Goal: Task Accomplishment & Management: Use online tool/utility

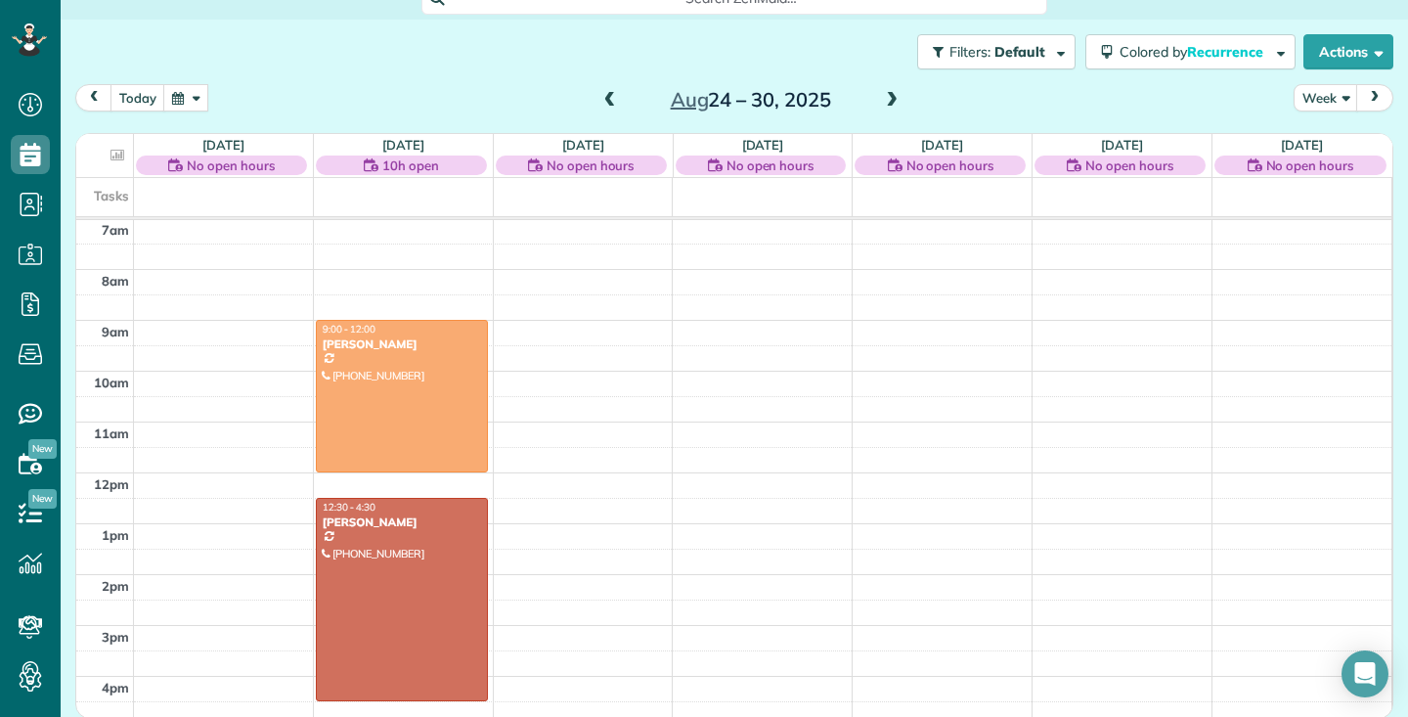
scroll to position [126, 0]
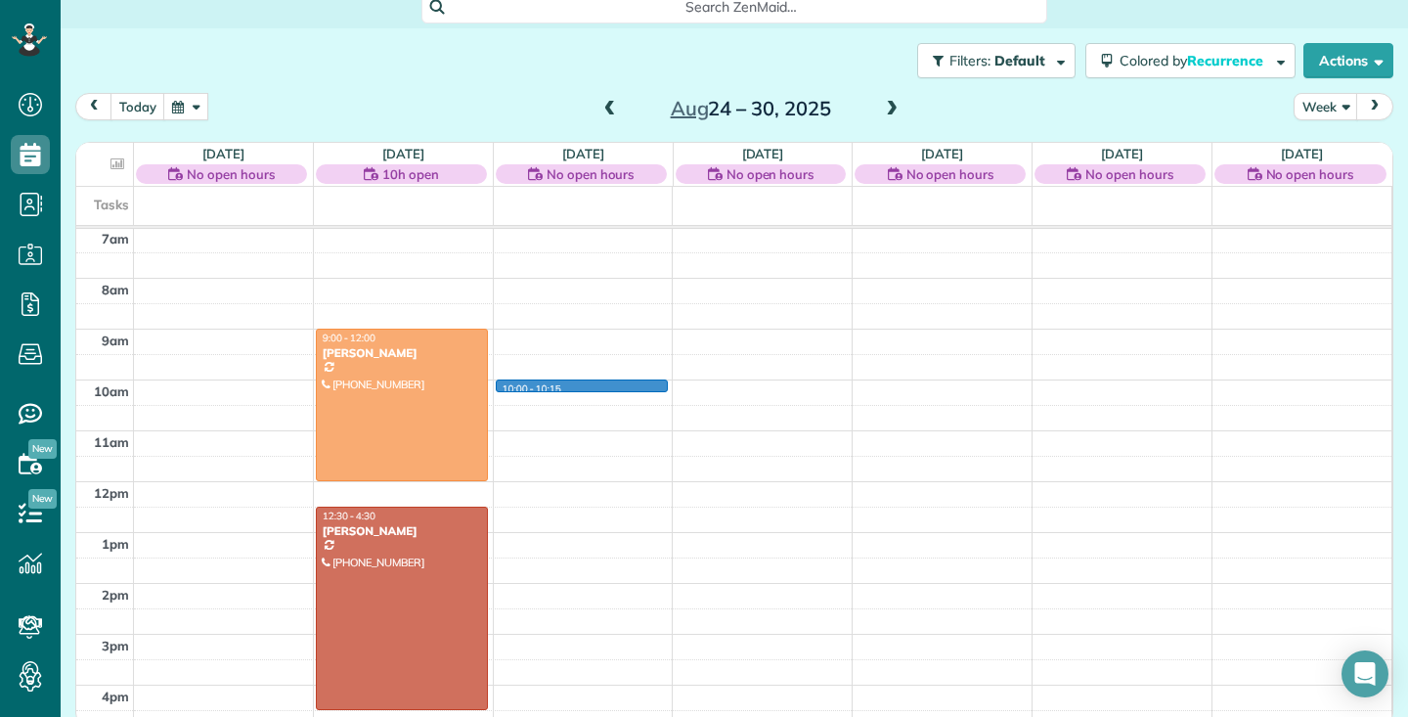
click at [648, 386] on div "12am 1am 2am 3am 4am 5am 6am 7am 8am 9am 10am 11am 12pm 1pm 2pm 3pm 4pm 5pm 6pm…" at bounding box center [733, 481] width 1315 height 1219
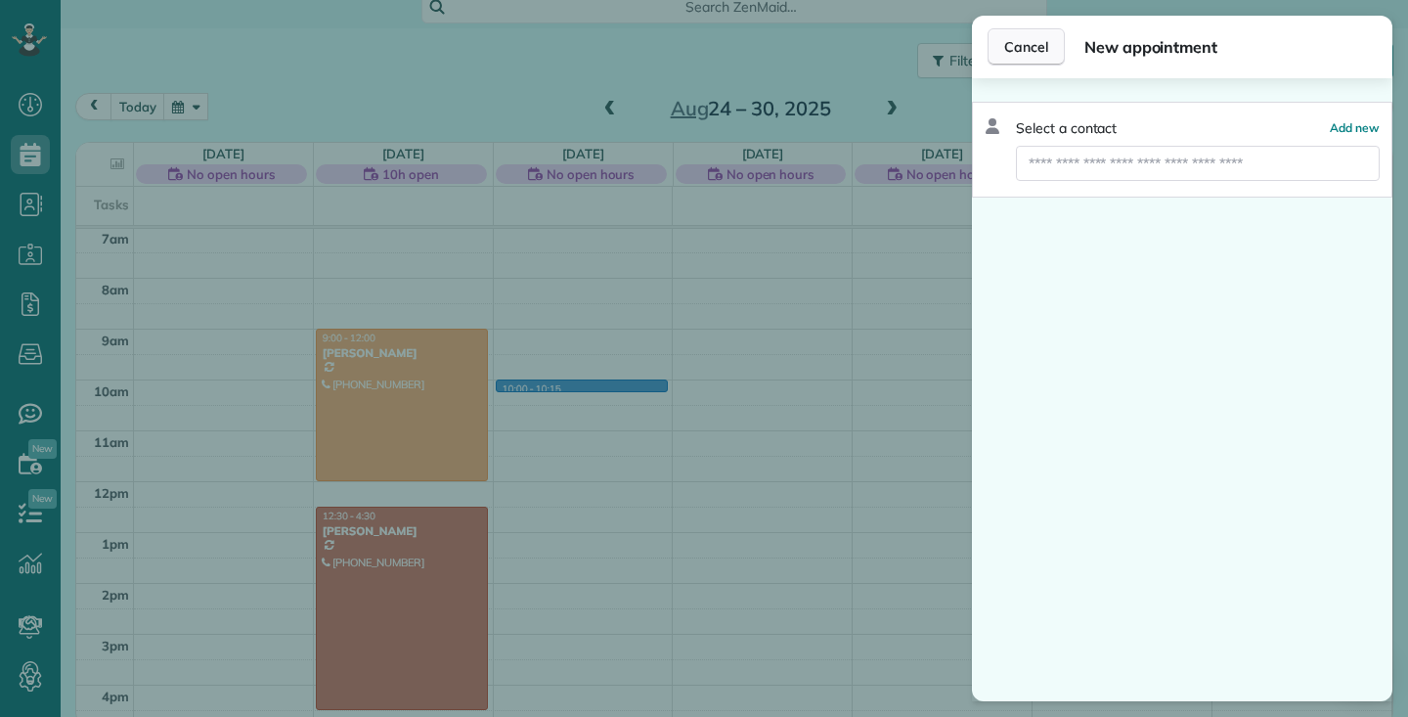
click at [1046, 34] on button "Cancel" at bounding box center [1025, 46] width 77 height 37
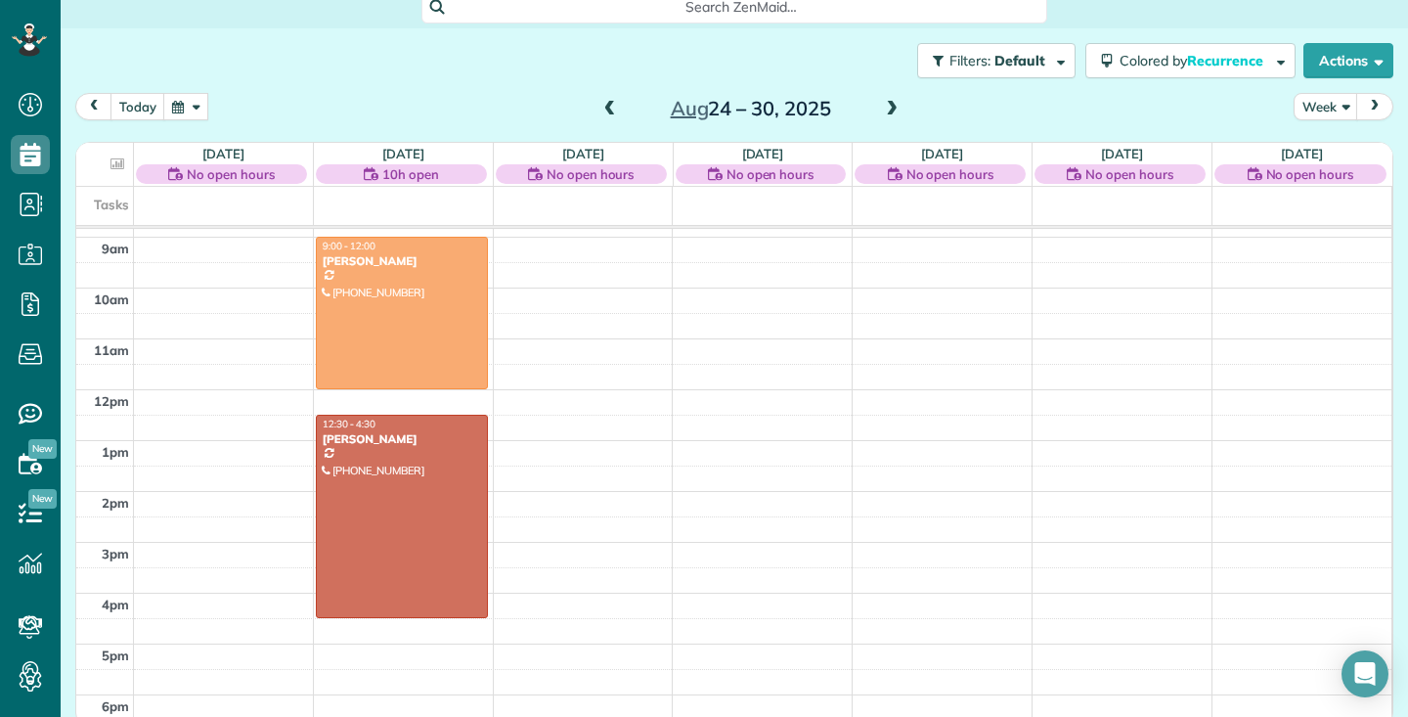
scroll to position [419, 0]
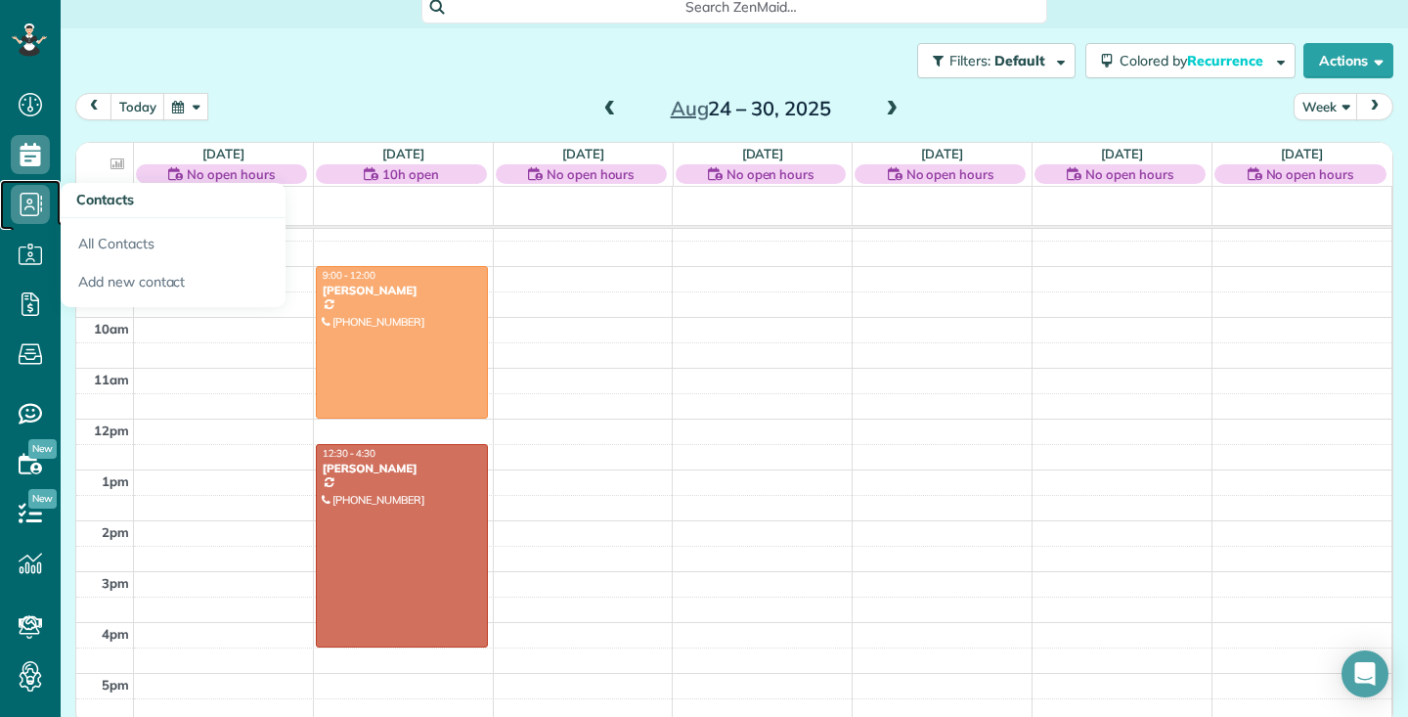
click at [38, 209] on use at bounding box center [32, 204] width 22 height 23
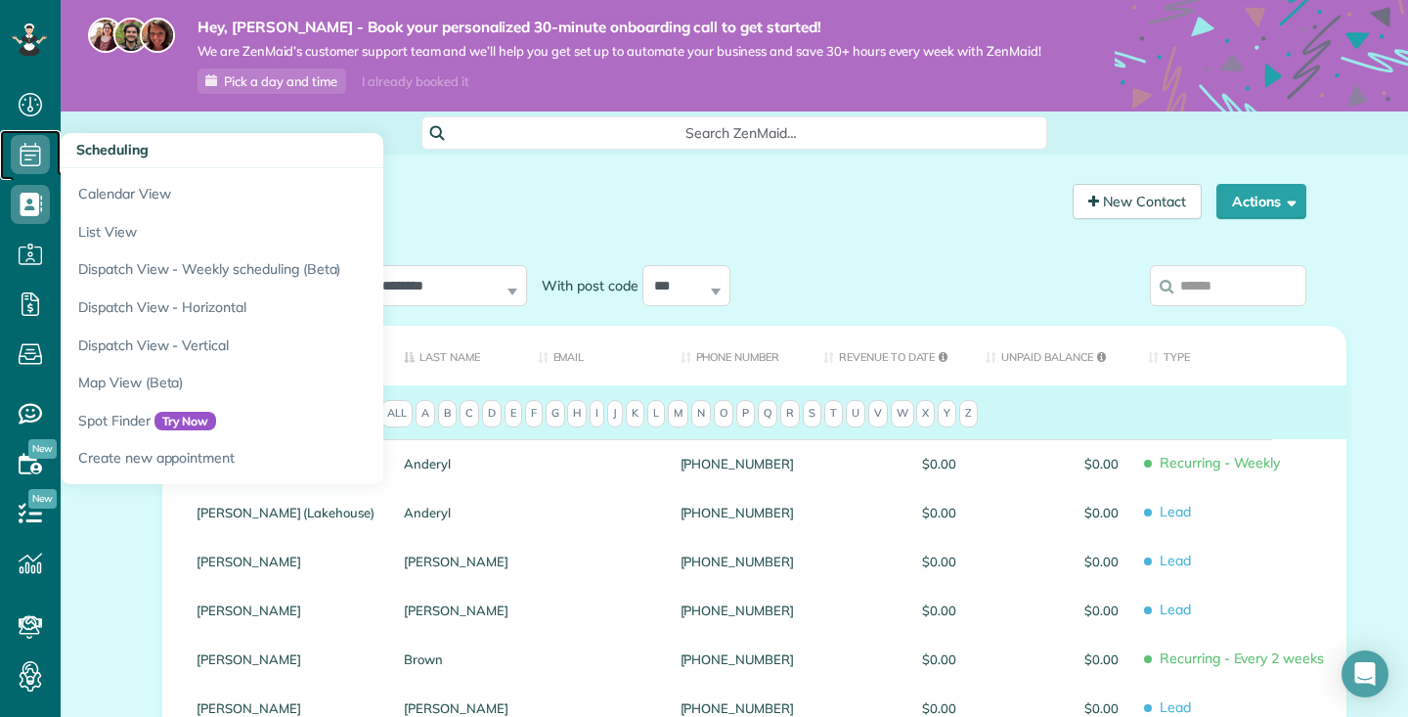
click at [37, 154] on icon at bounding box center [30, 154] width 39 height 39
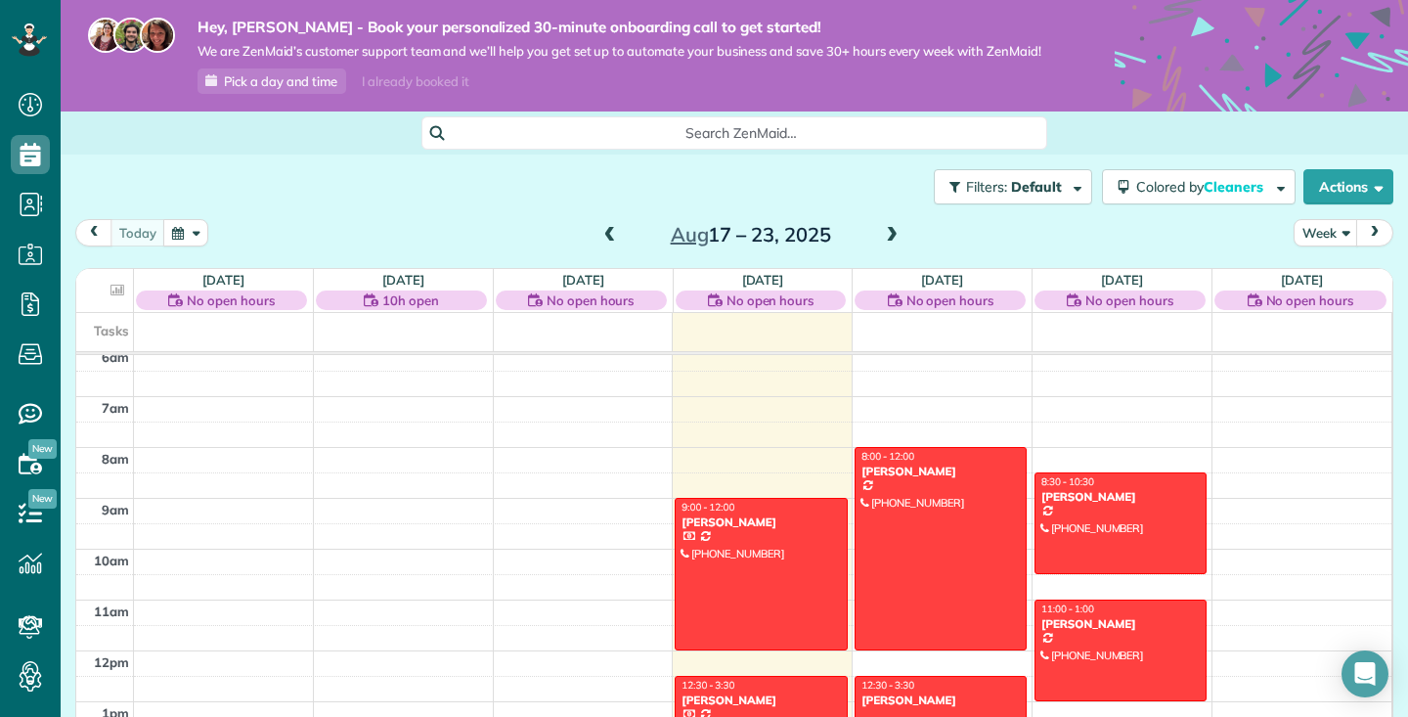
scroll to position [307, 0]
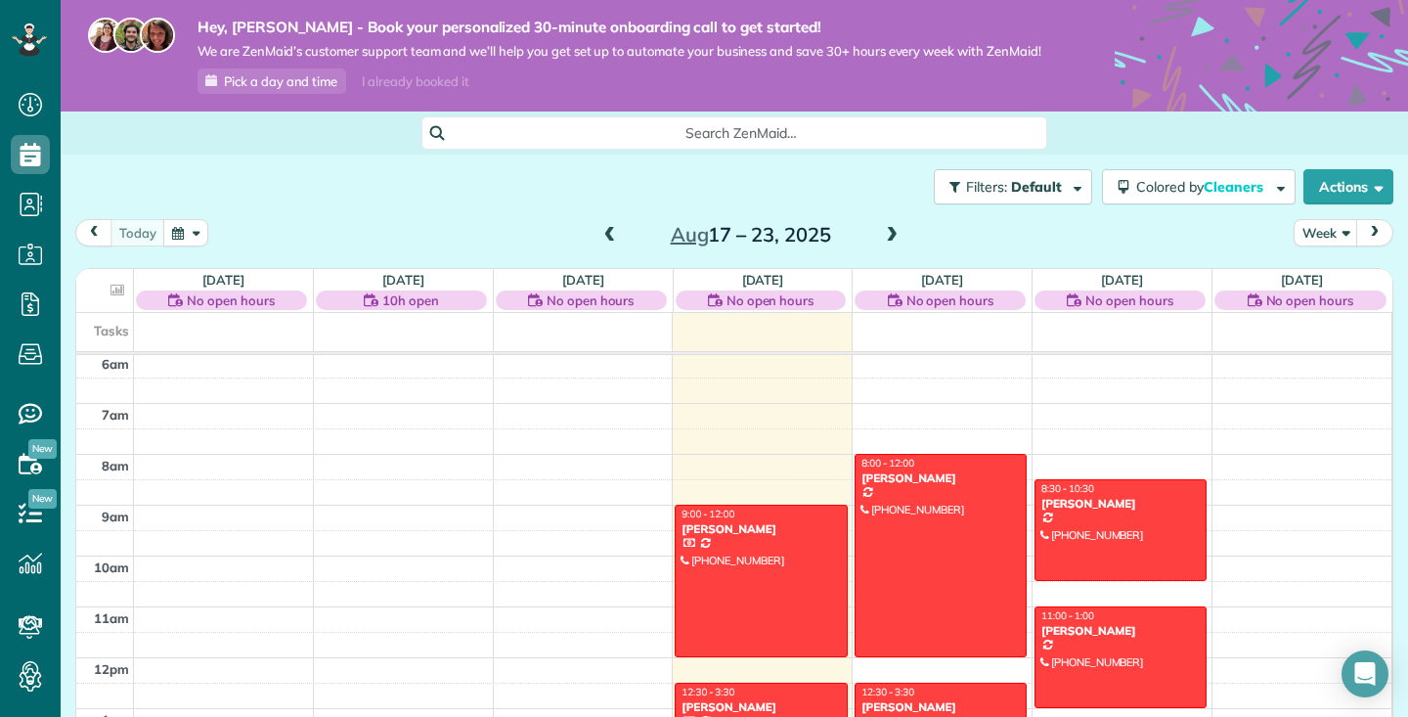
click at [891, 231] on span at bounding box center [892, 236] width 22 height 18
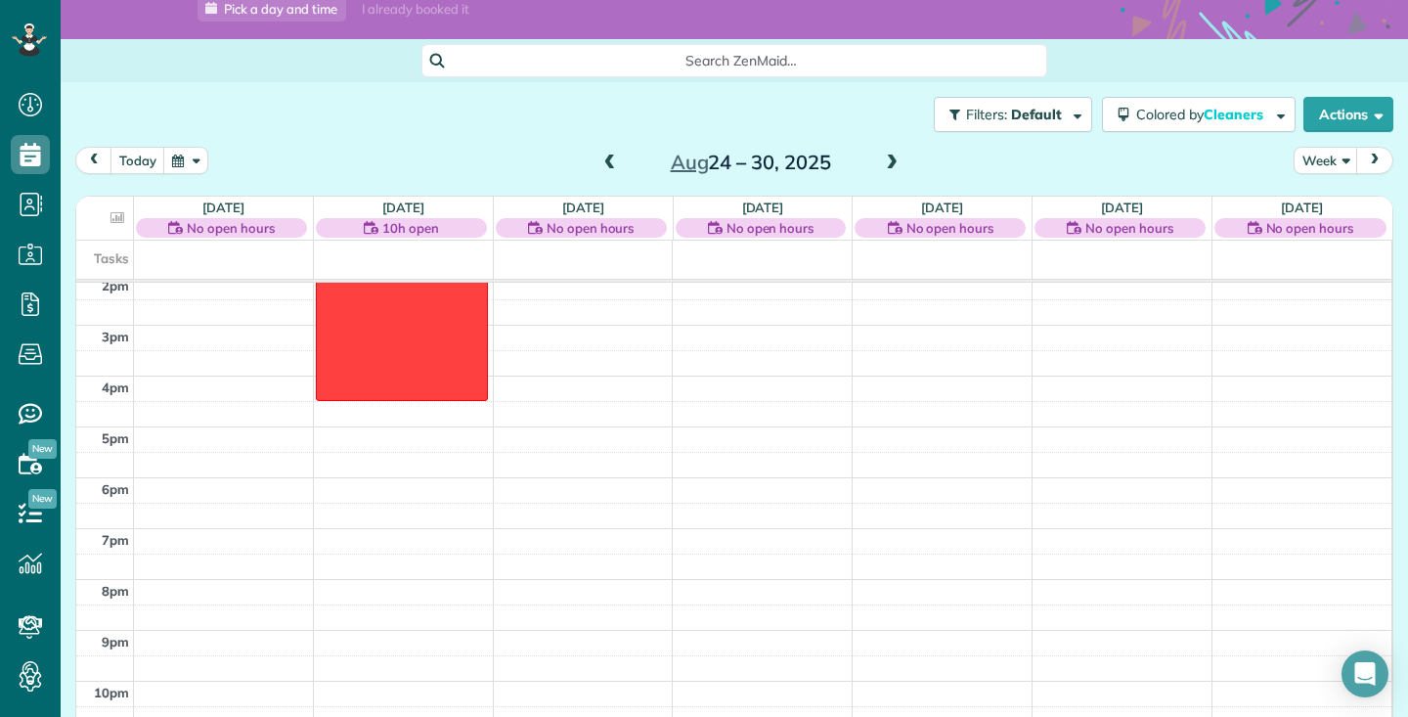
scroll to position [643, 0]
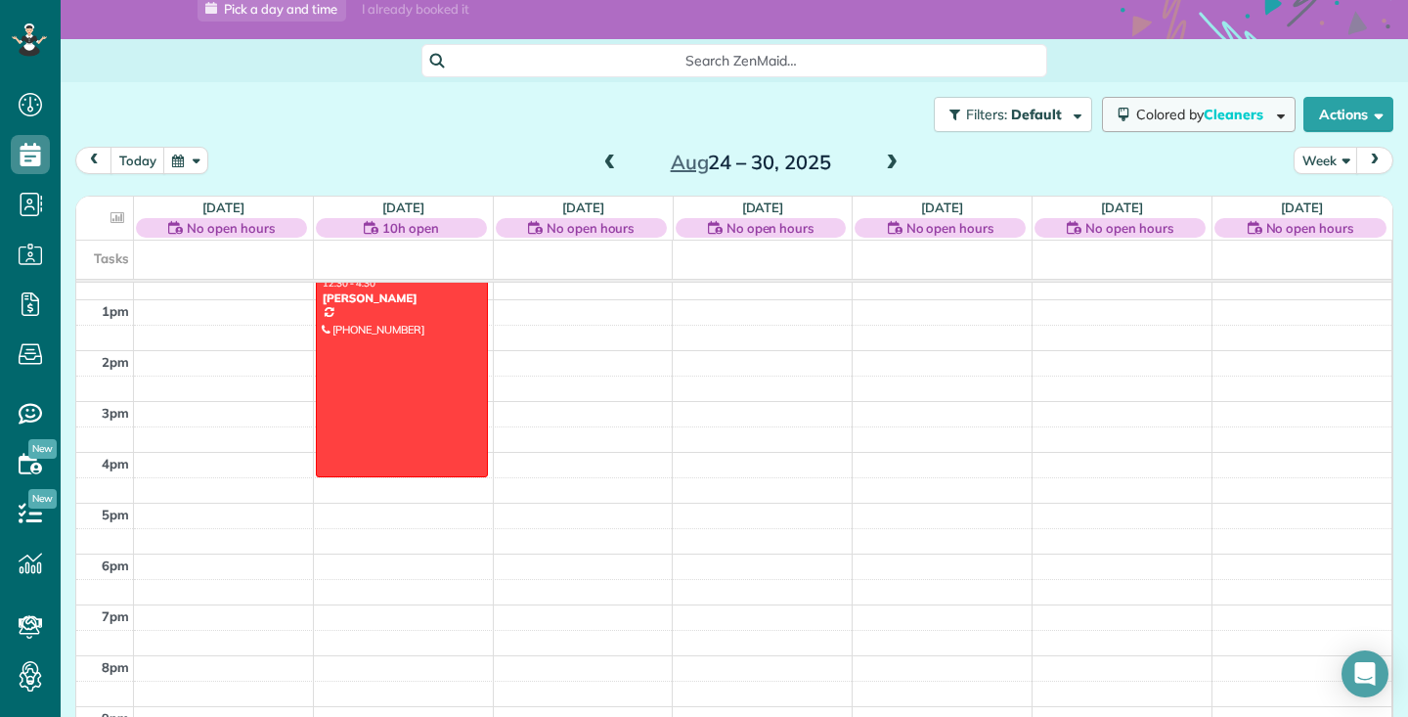
click at [1239, 109] on span "Cleaners" at bounding box center [1235, 115] width 63 height 18
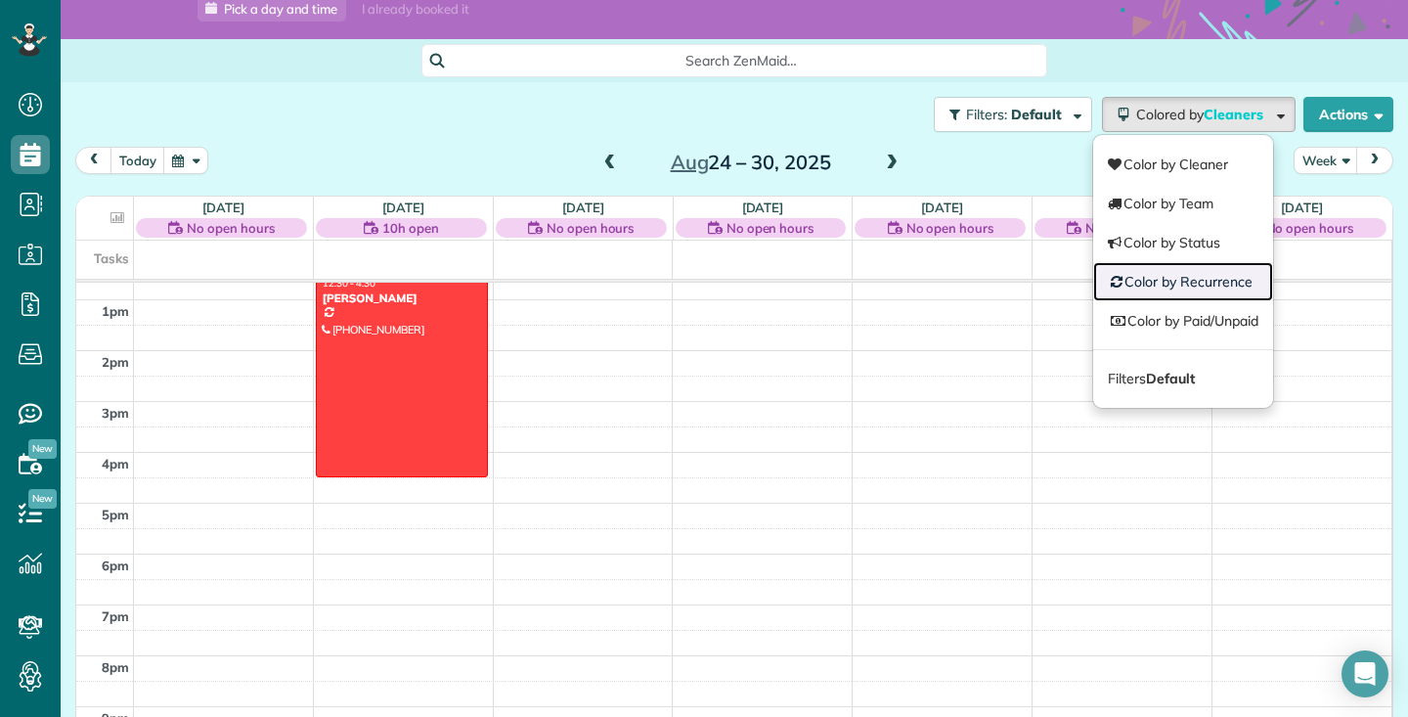
click at [1200, 278] on link "Color by Recurrence" at bounding box center [1183, 281] width 180 height 39
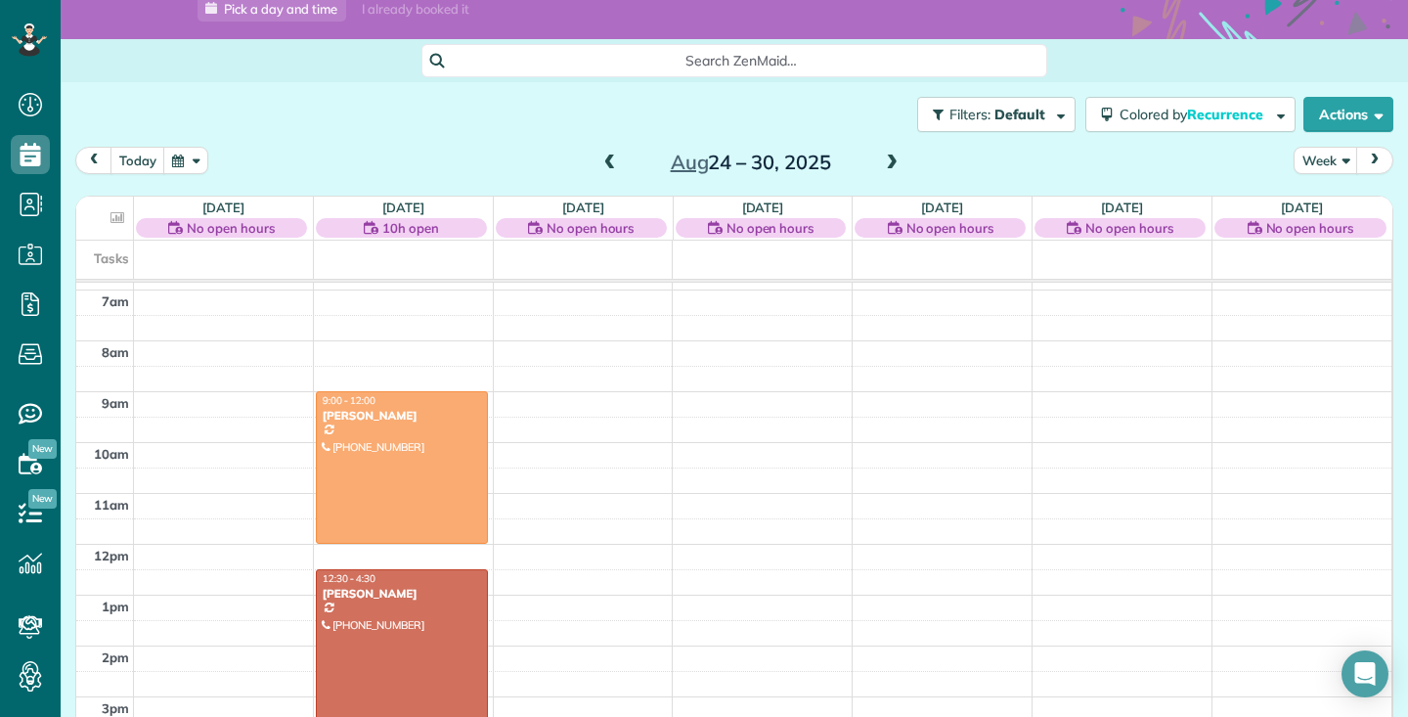
scroll to position [350, 0]
click at [617, 161] on span at bounding box center [610, 163] width 22 height 18
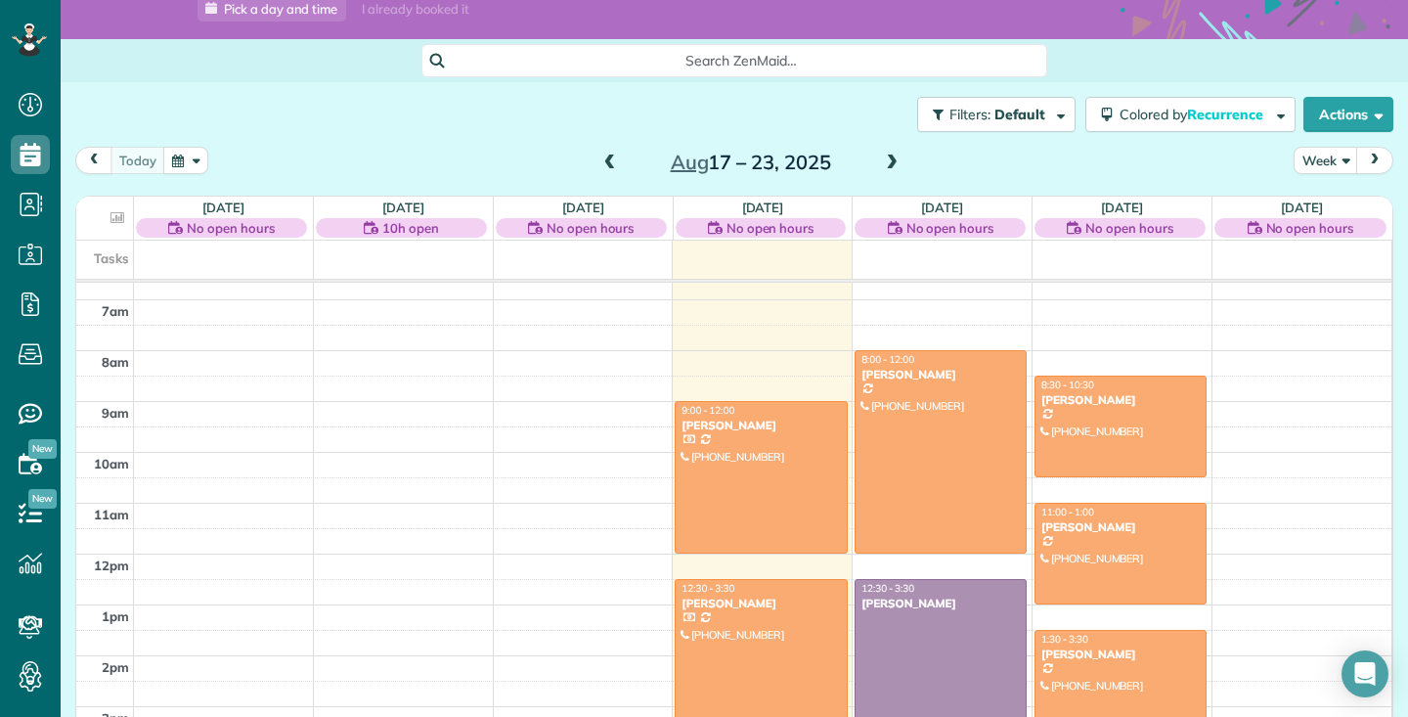
scroll to position [335, 0]
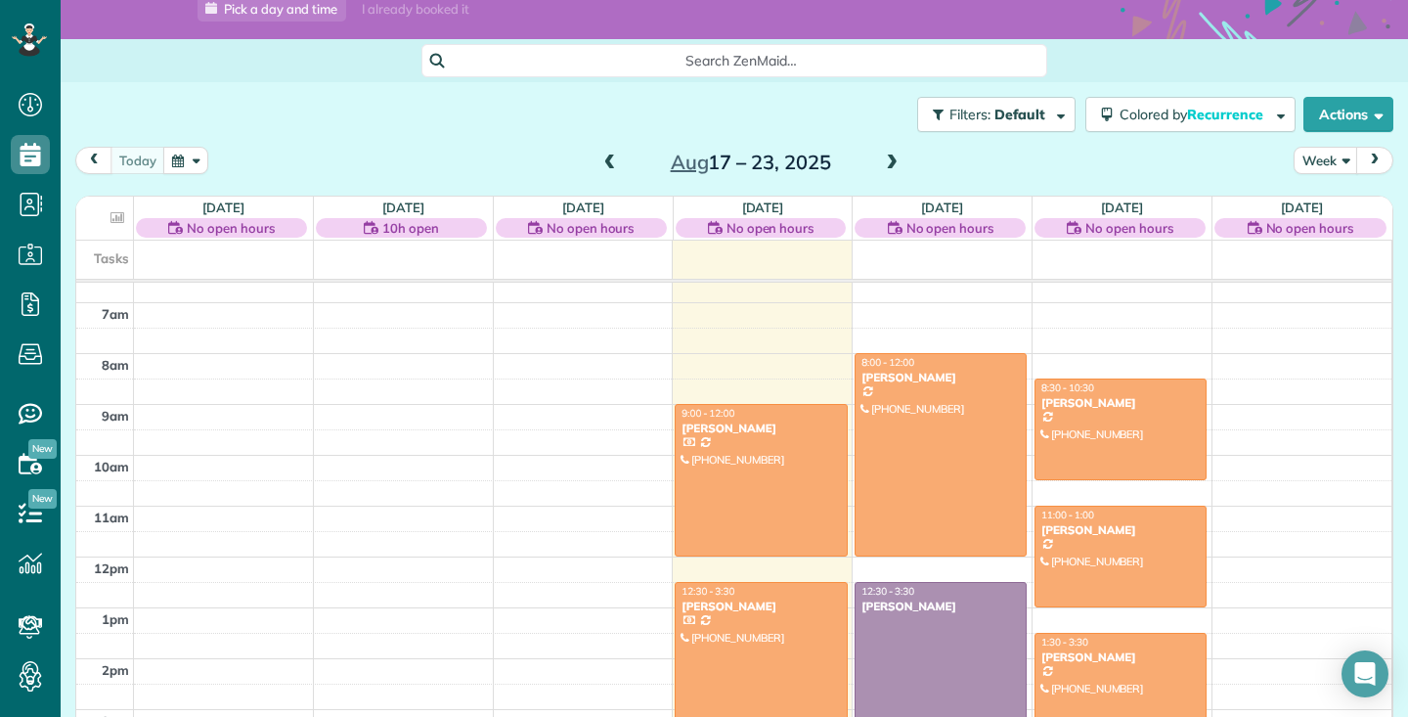
click at [885, 163] on span at bounding box center [892, 163] width 22 height 18
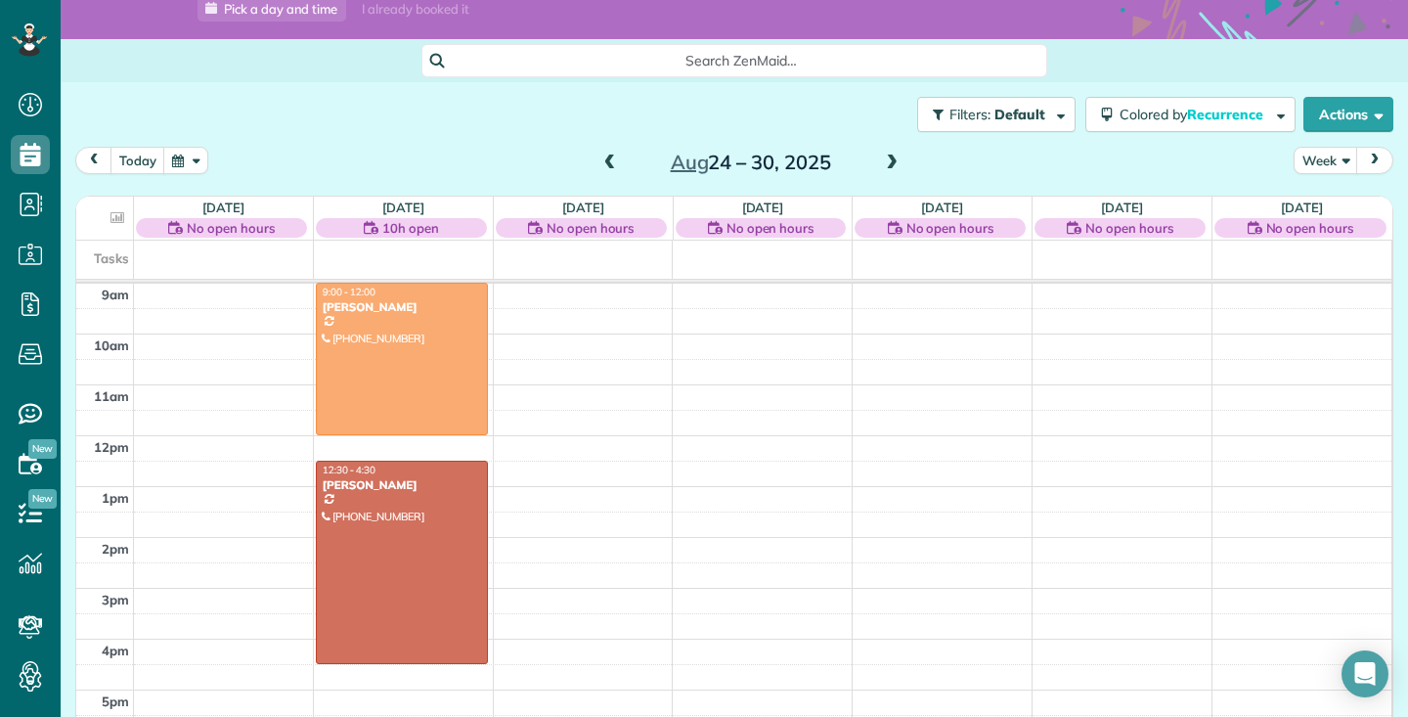
scroll to position [450, 0]
